Goal: Task Accomplishment & Management: Use online tool/utility

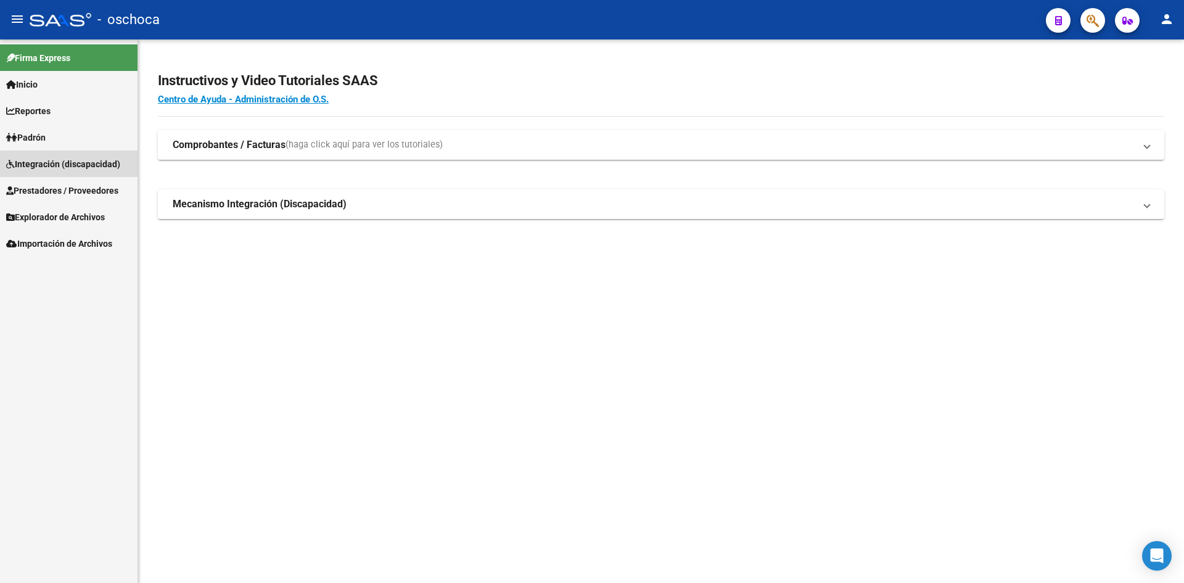
click at [79, 171] on link "Integración (discapacidad)" at bounding box center [68, 163] width 137 height 27
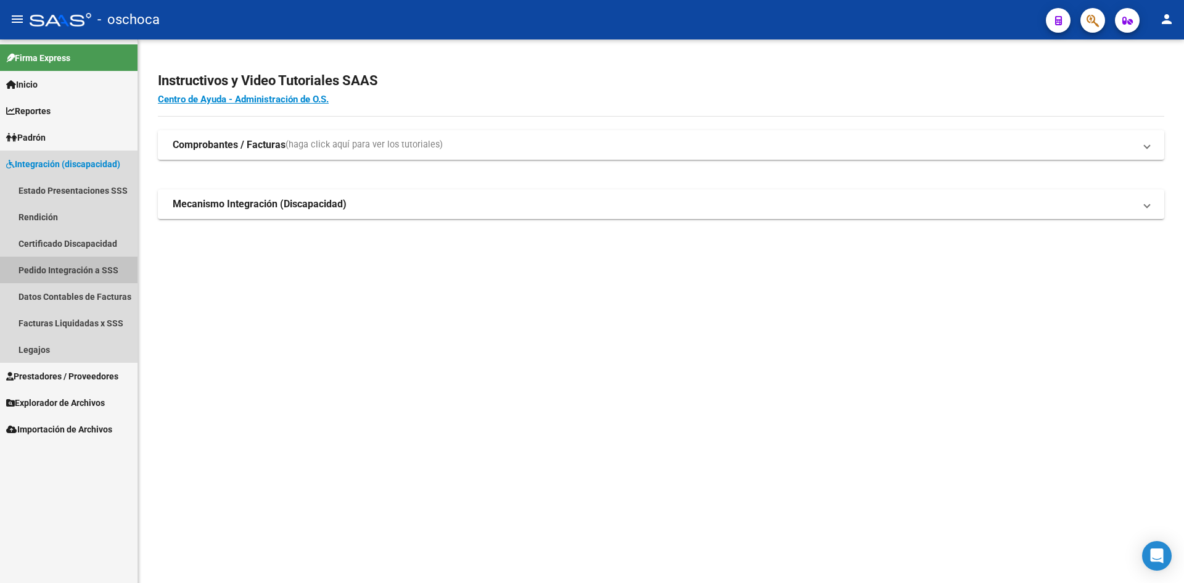
click at [86, 269] on link "Pedido Integración a SSS" at bounding box center [68, 269] width 137 height 27
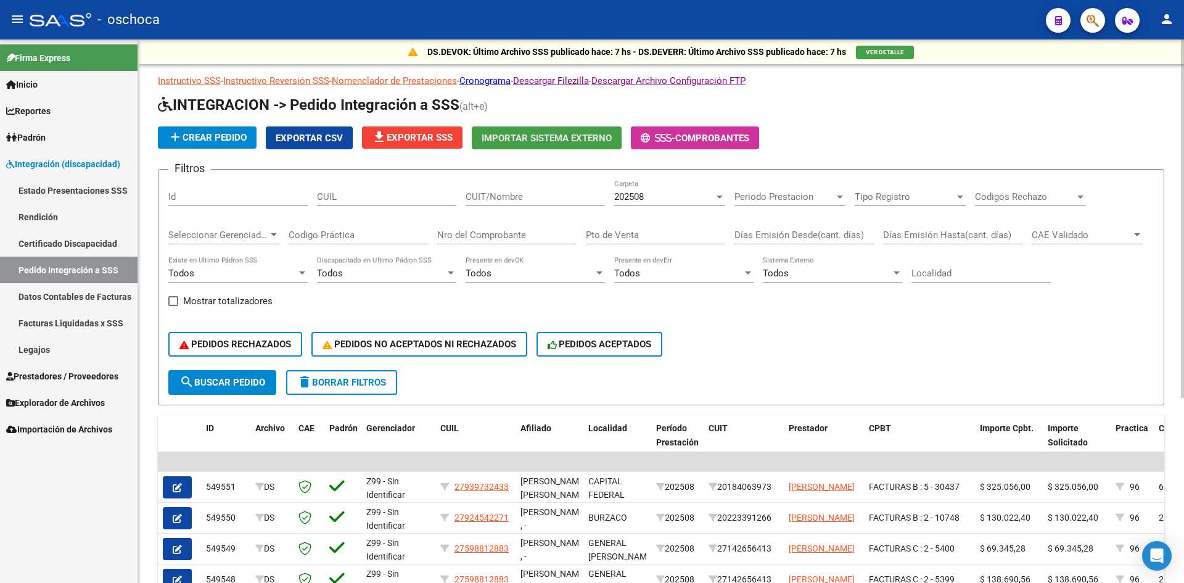
click at [567, 143] on span "Importar Sistema Externo" at bounding box center [547, 138] width 130 height 11
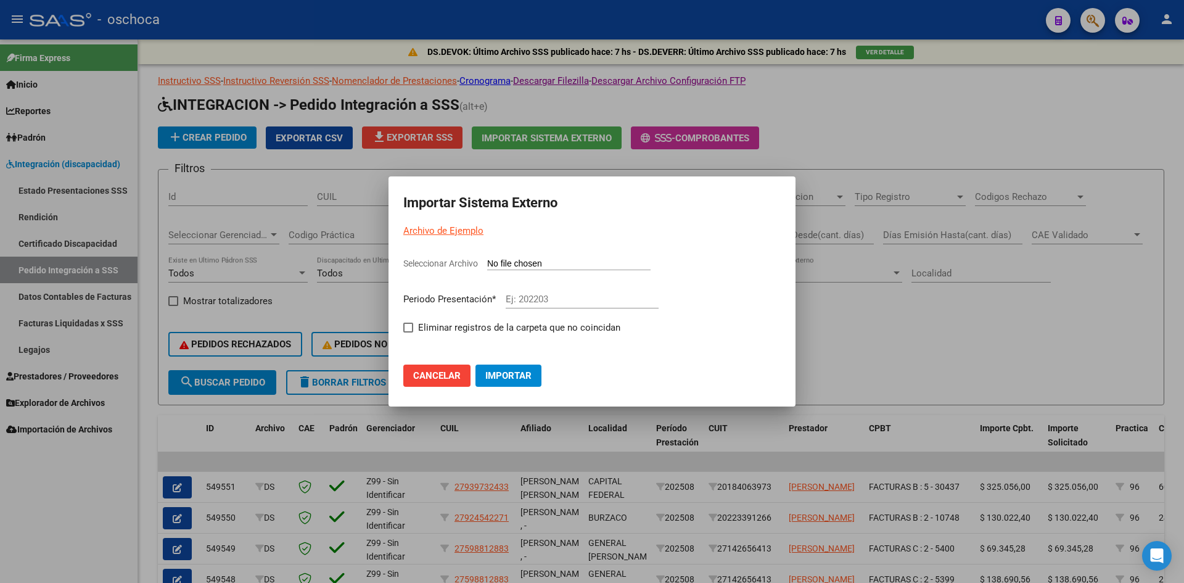
click at [516, 264] on input "Seleccionar Archivo" at bounding box center [568, 264] width 163 height 12
type input "C:\fakepath\105804_ds01_202508_3.TXT"
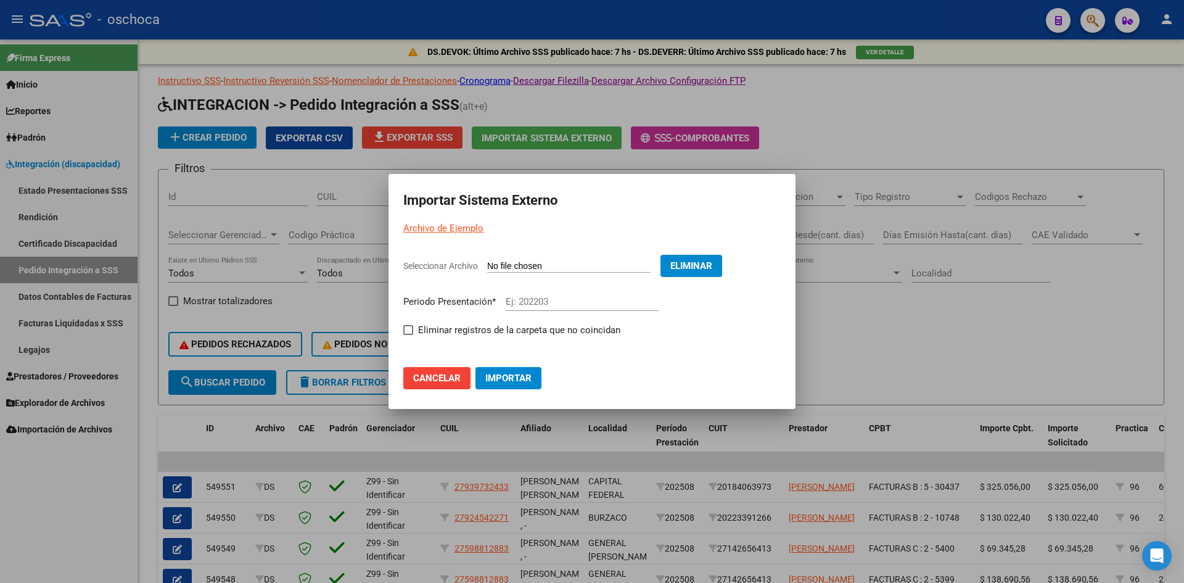
click at [533, 302] on input "Ej: 202203" at bounding box center [582, 301] width 153 height 11
type input "202508"
click at [410, 332] on span at bounding box center [408, 330] width 10 height 10
click at [408, 335] on input "Eliminar registros de la carpeta que no coincidan" at bounding box center [408, 335] width 1 height 1
checkbox input "true"
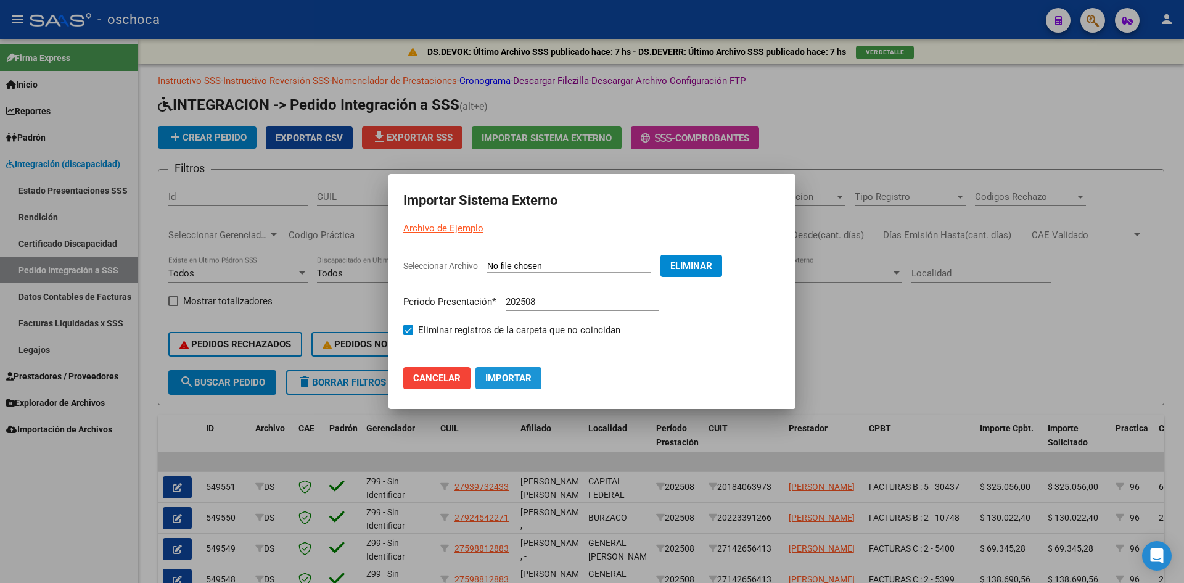
click at [501, 375] on span "Importar" at bounding box center [508, 377] width 46 height 11
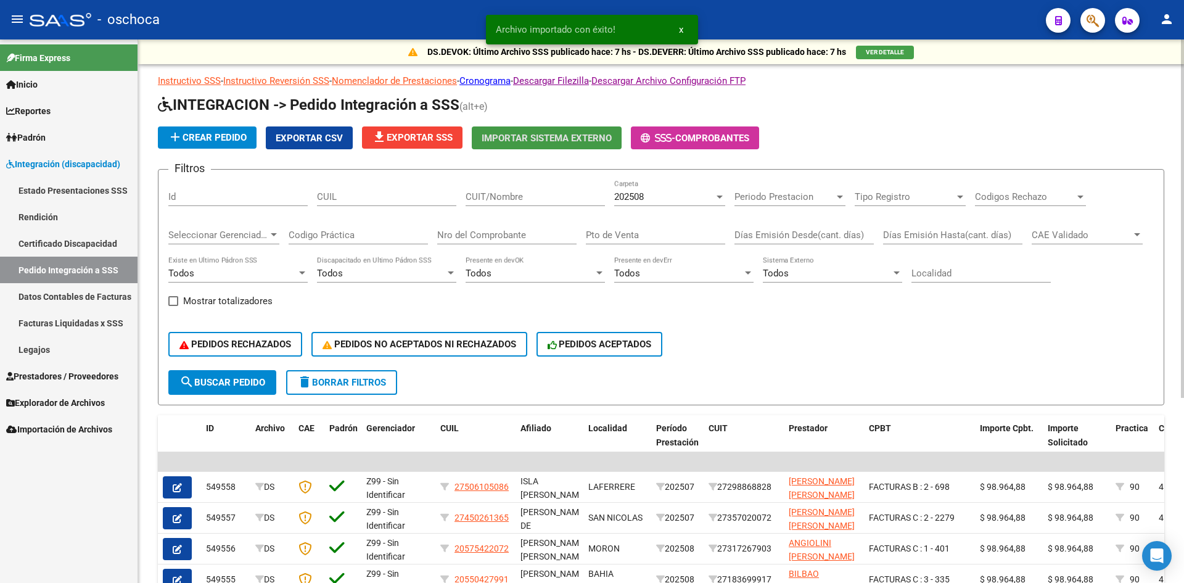
click at [441, 138] on span "file_download Exportar SSS" at bounding box center [412, 137] width 81 height 11
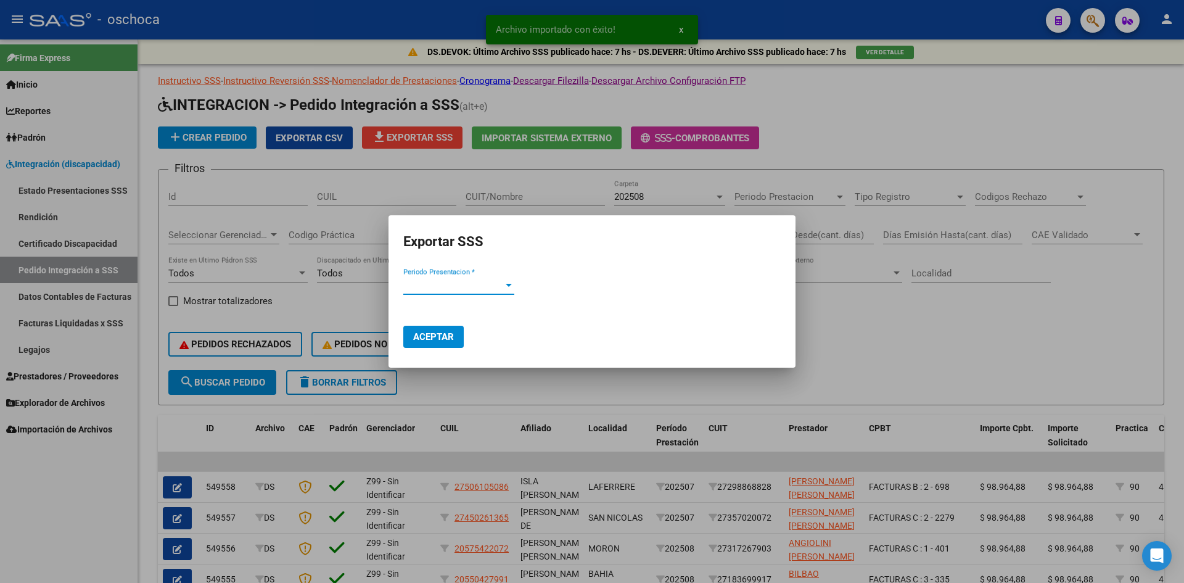
click at [462, 282] on span "Periodo Presentacion *" at bounding box center [453, 284] width 100 height 11
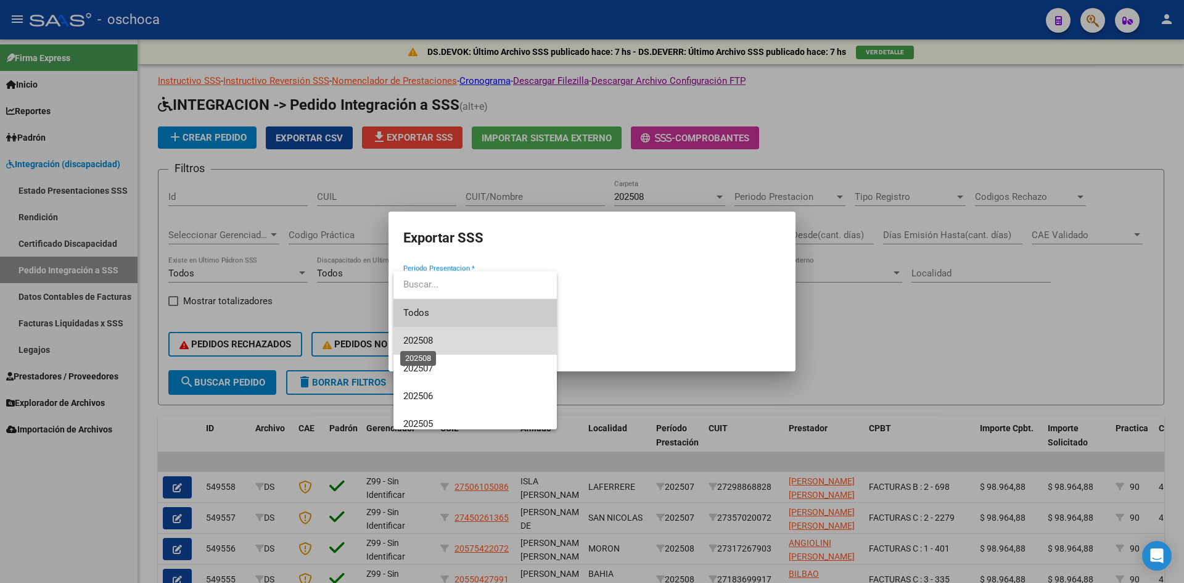
click at [431, 337] on span "202508" at bounding box center [418, 340] width 30 height 11
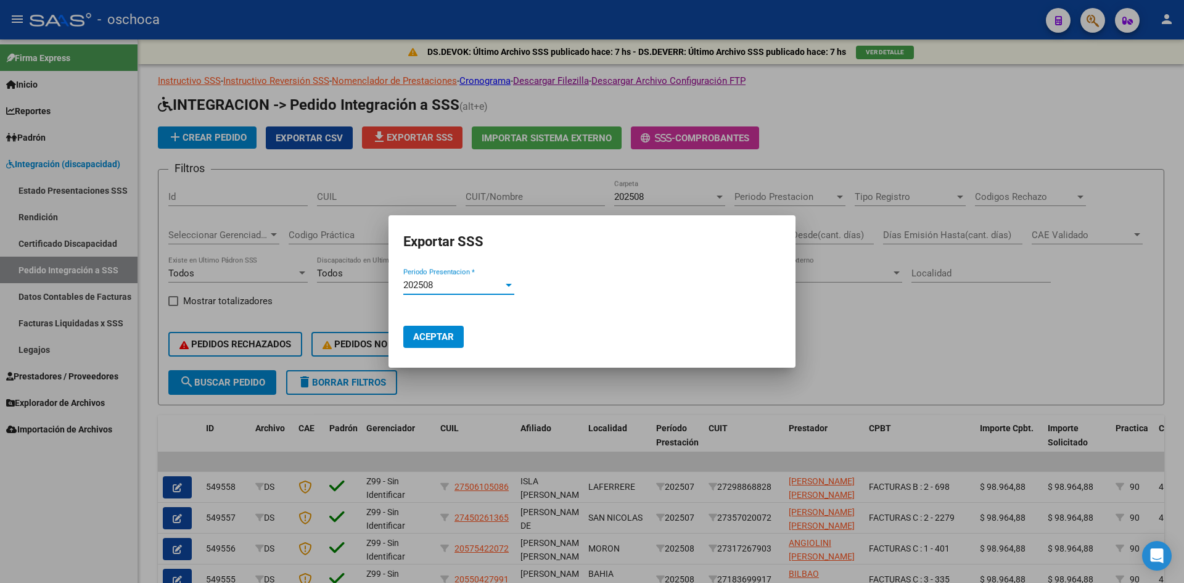
click at [440, 331] on span "Aceptar" at bounding box center [433, 336] width 41 height 11
click at [438, 339] on span "Aceptar" at bounding box center [433, 336] width 41 height 11
